Goal: Information Seeking & Learning: Learn about a topic

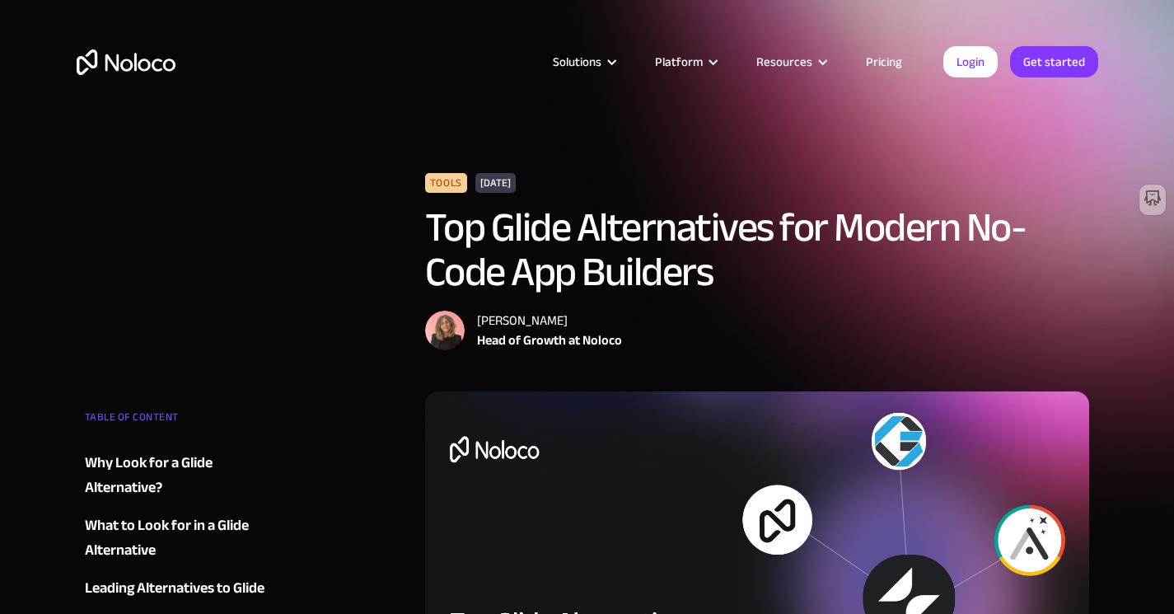
click at [112, 59] on div "Solutions Use Cases Business Types Project Management Keep track of customers, …" at bounding box center [587, 62] width 1055 height 64
click at [117, 70] on img "home" at bounding box center [126, 62] width 99 height 26
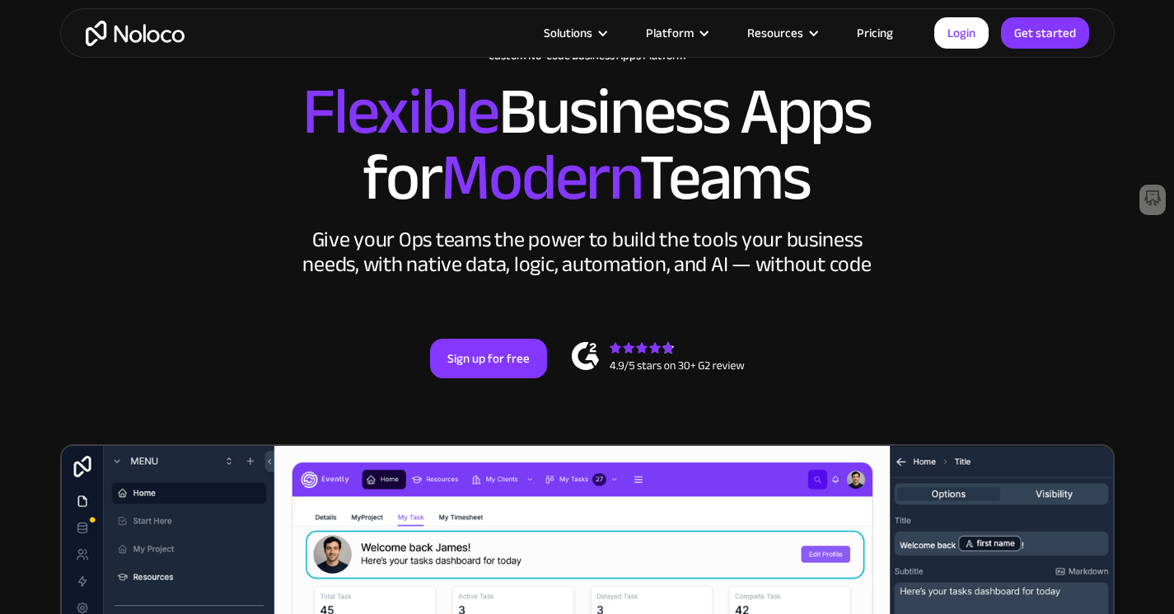
scroll to position [82, 0]
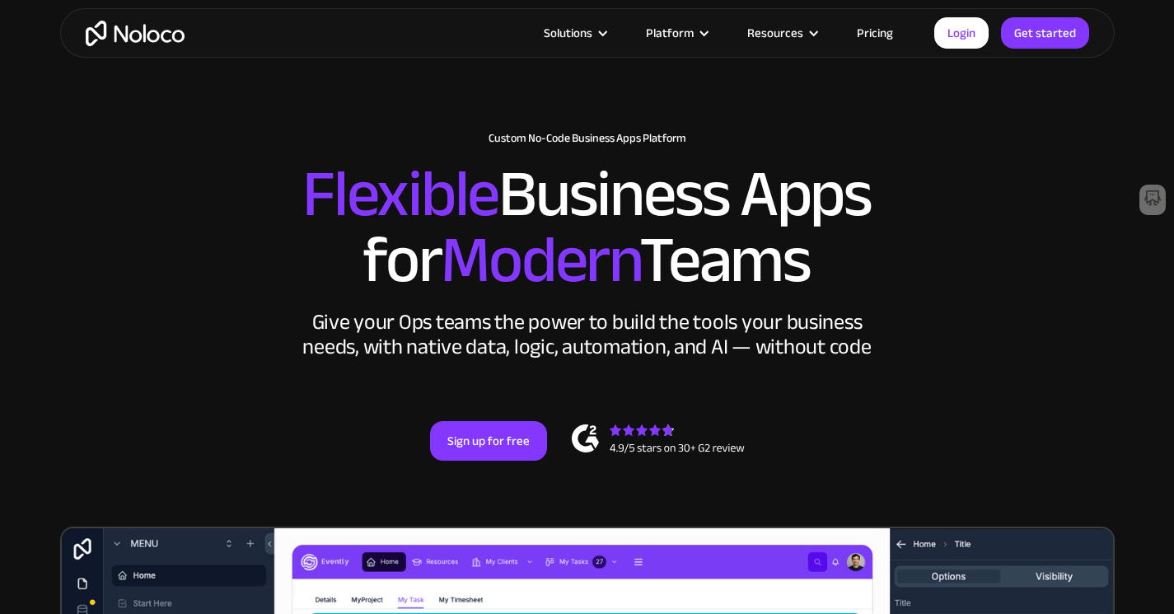
click at [869, 33] on link "Pricing" at bounding box center [874, 32] width 77 height 21
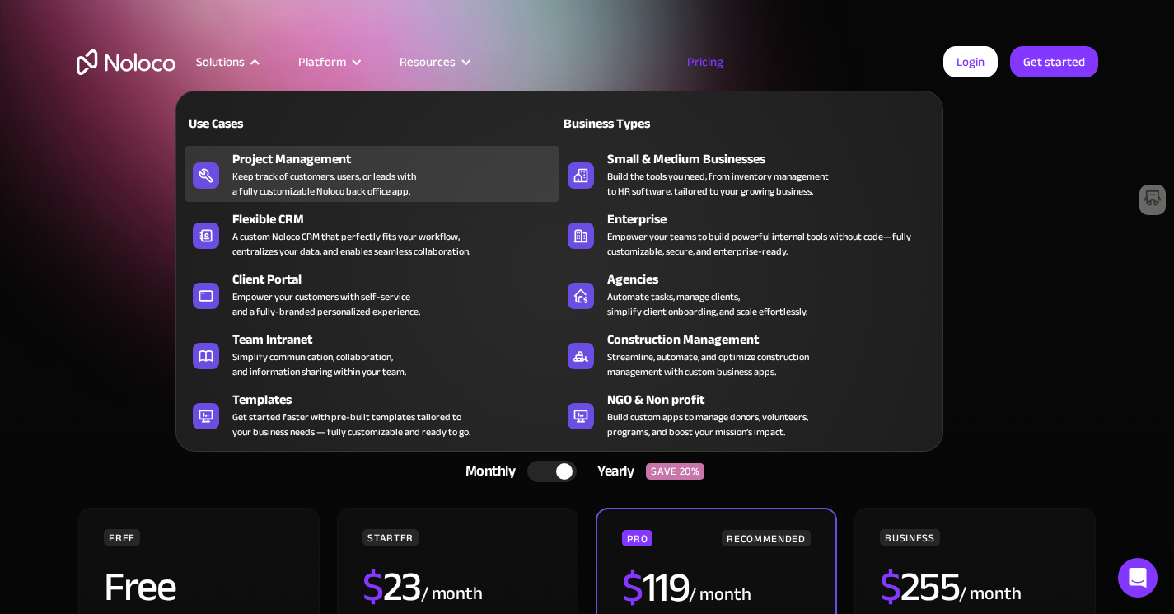
click at [275, 169] on div "Project Management" at bounding box center [399, 159] width 335 height 20
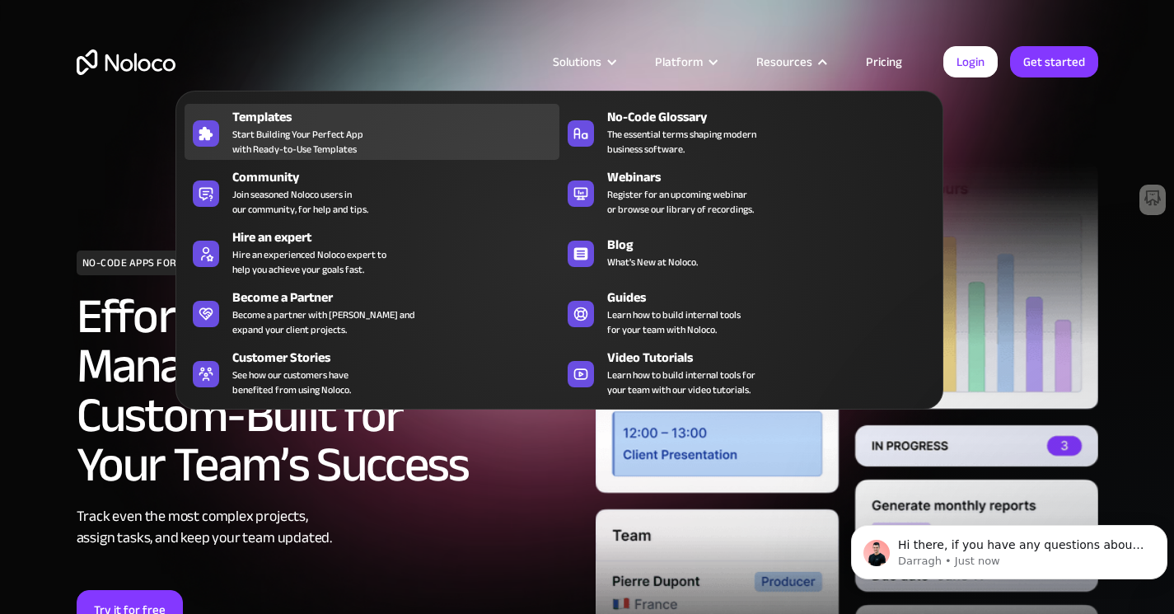
click at [374, 154] on div "Templates Start Building Your Perfect App with Ready-to-Use Templates" at bounding box center [391, 131] width 319 height 49
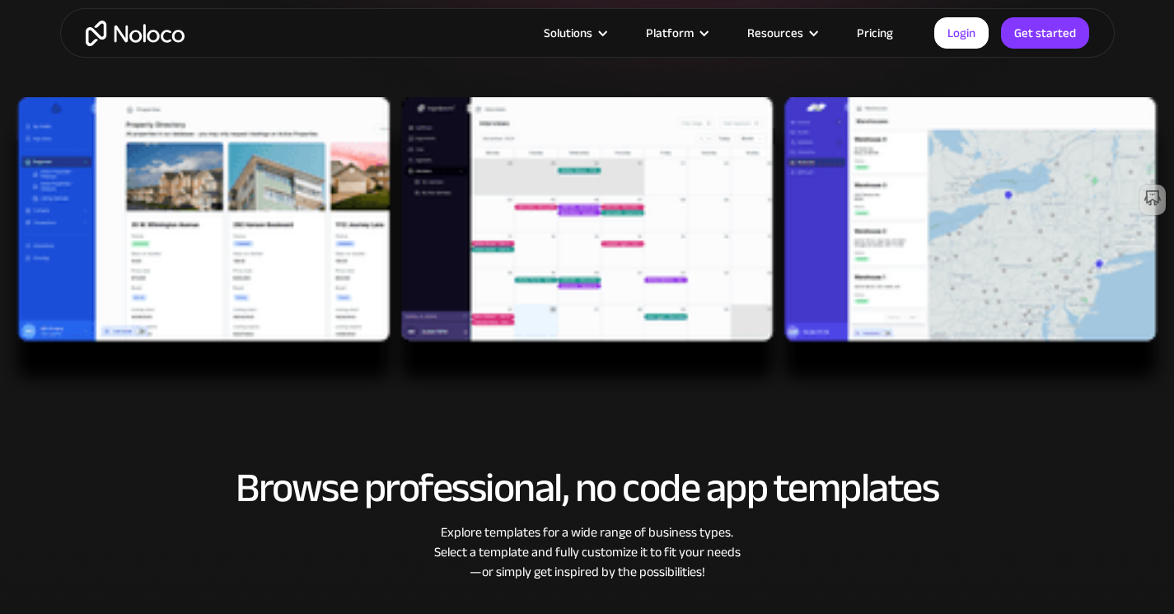
click at [314, 275] on img at bounding box center [587, 246] width 1174 height 298
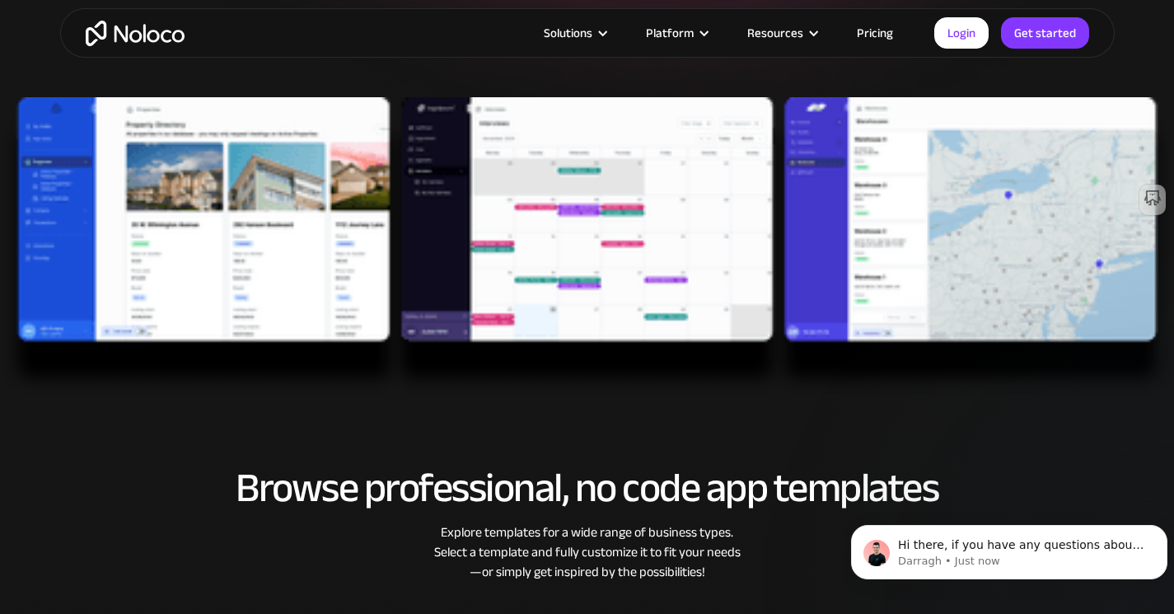
click at [207, 270] on img at bounding box center [587, 246] width 1174 height 298
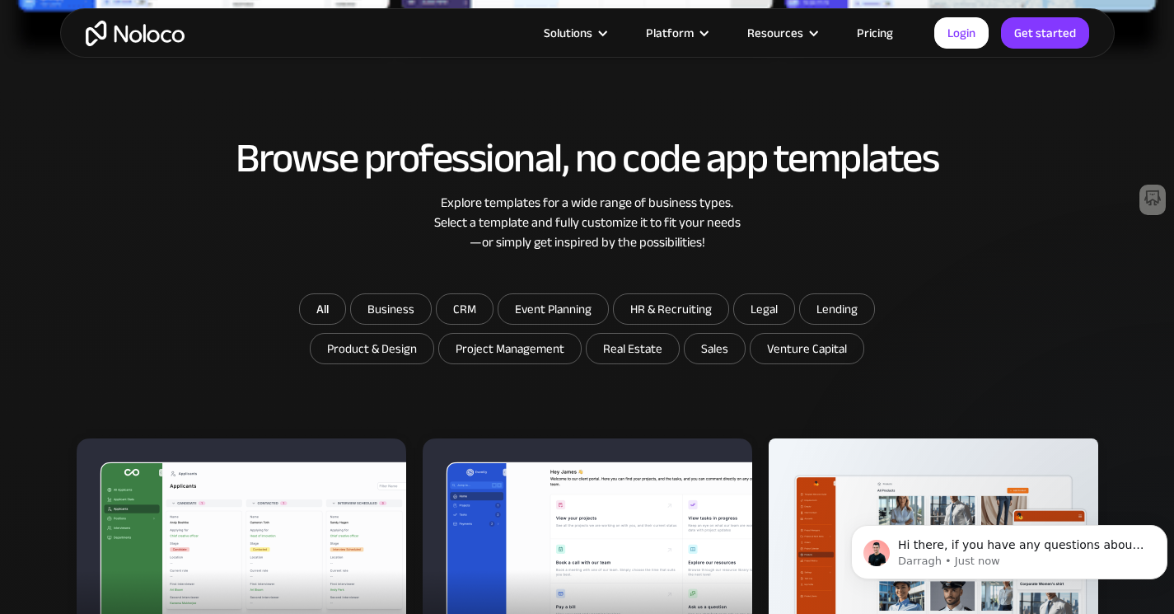
scroll to position [1154, 0]
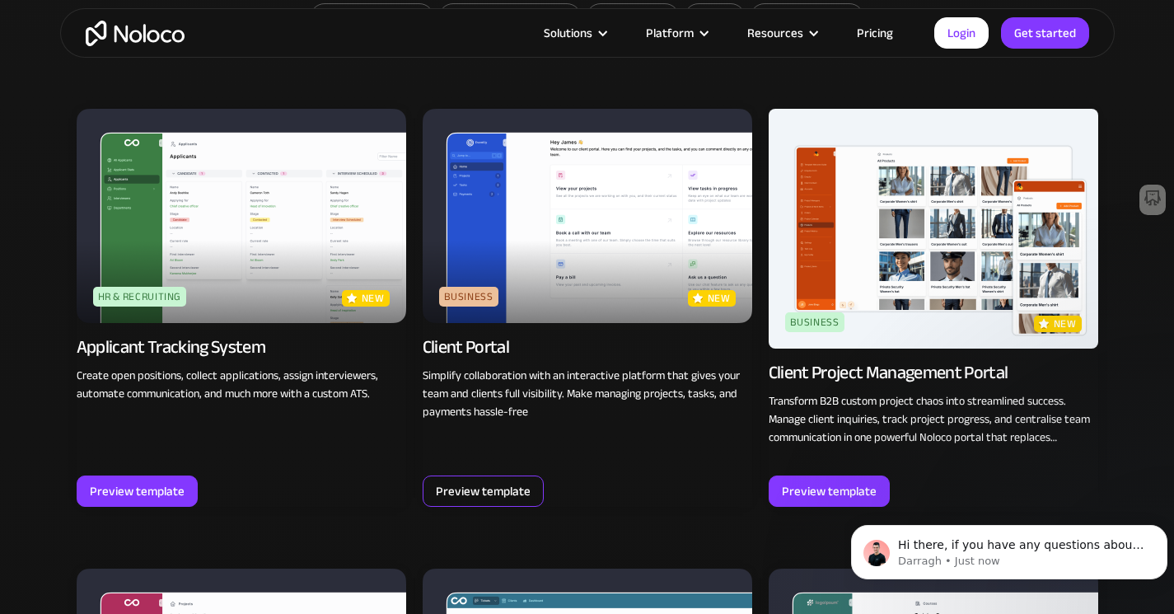
click at [515, 488] on div "Preview template" at bounding box center [483, 490] width 95 height 21
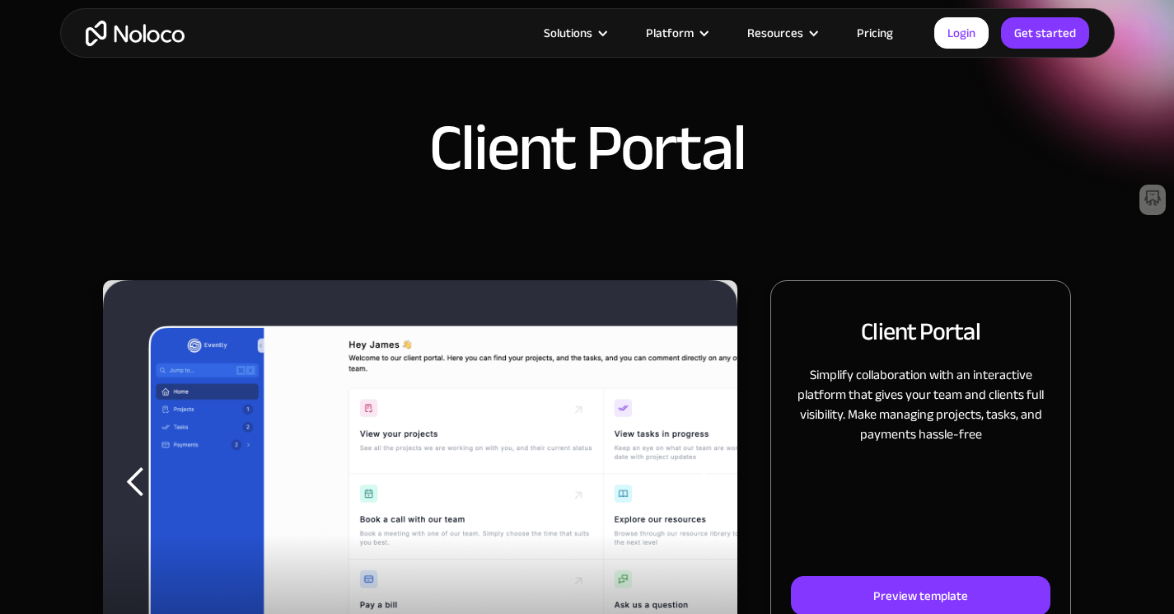
scroll to position [82, 0]
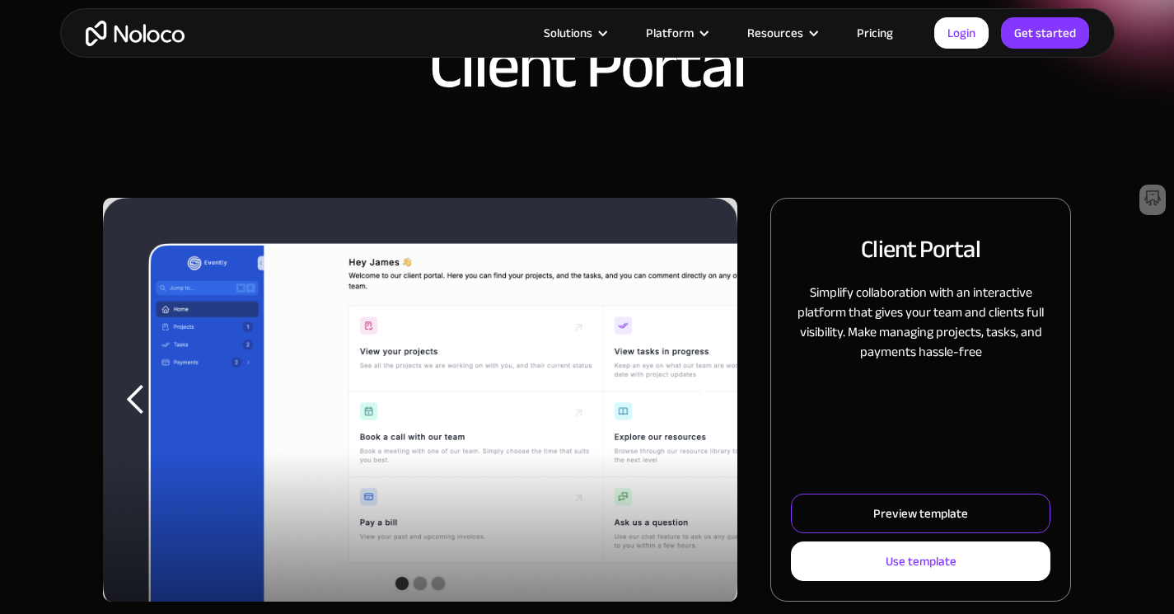
click at [893, 526] on link "Preview template" at bounding box center [921, 514] width 260 height 40
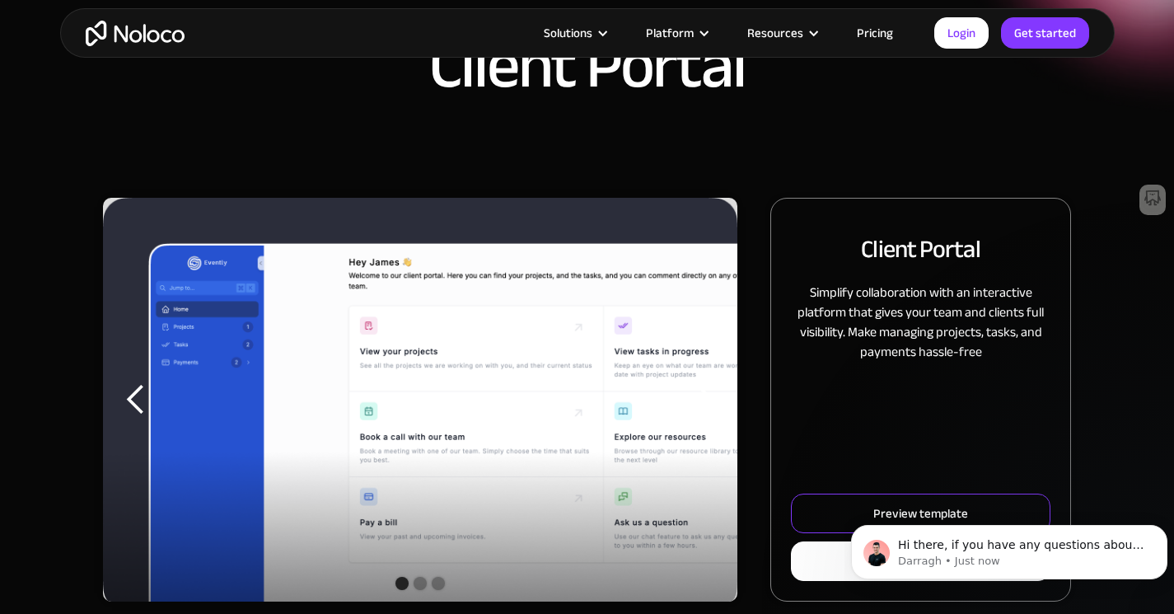
scroll to position [0, 0]
